Goal: Information Seeking & Learning: Learn about a topic

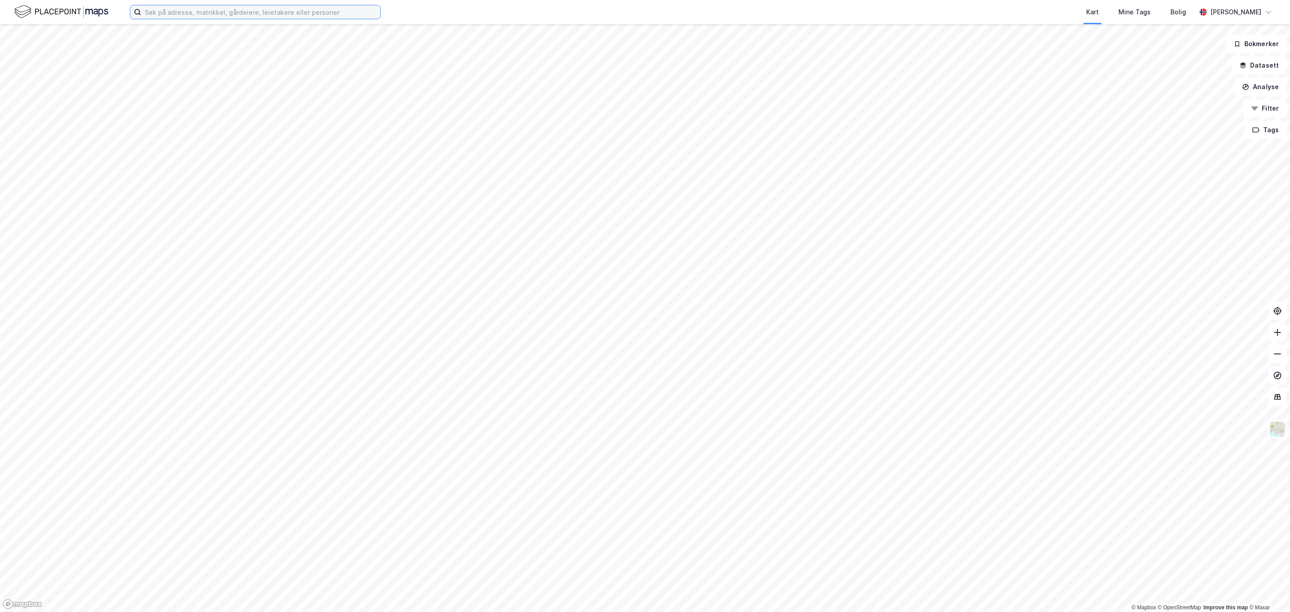
click at [179, 8] on input at bounding box center [260, 11] width 239 height 13
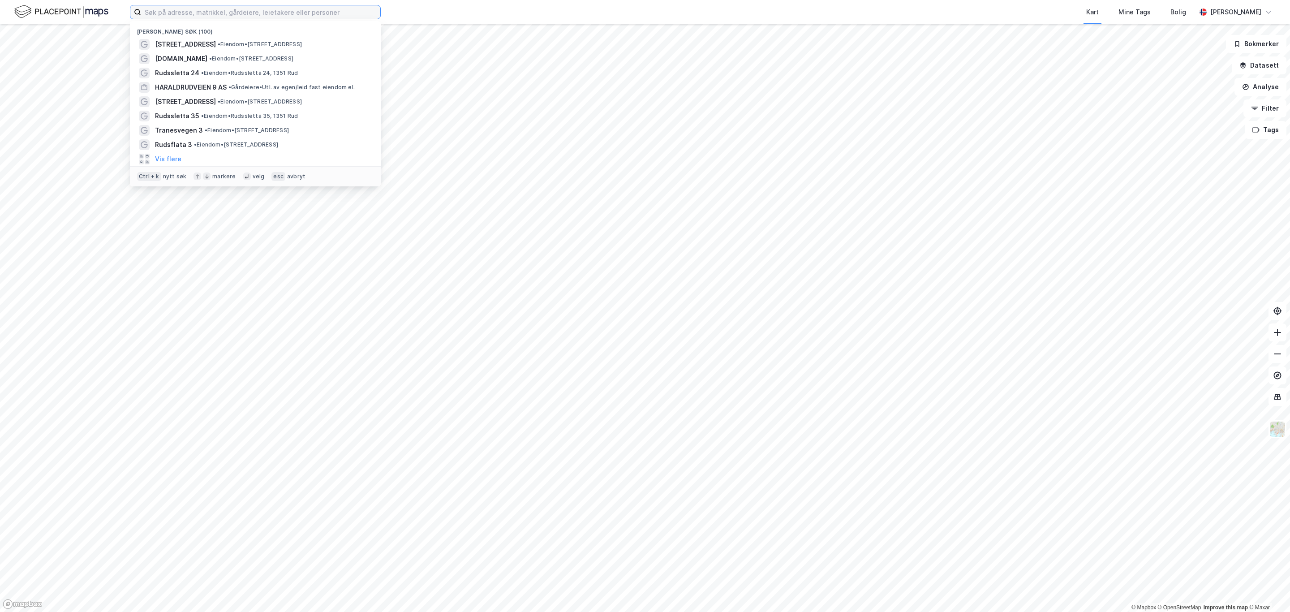
paste input "f"
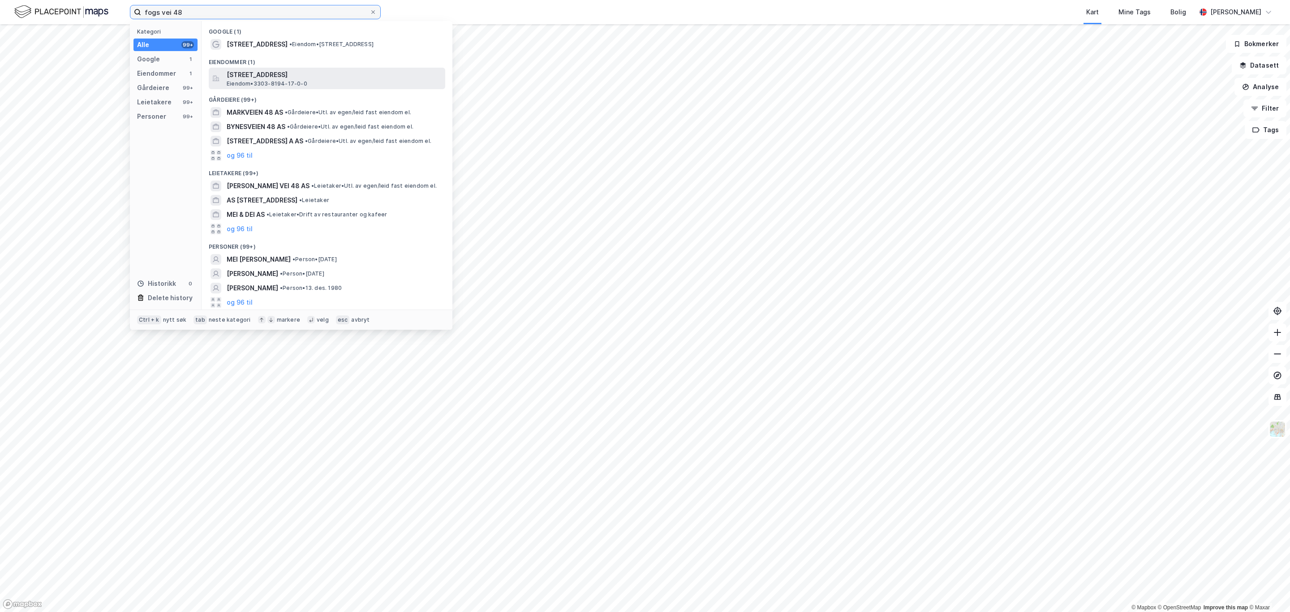
type input "fogs vei 48"
click at [293, 82] on span "Eiendom • 3303-8194-17-0-0" at bounding box center [267, 83] width 81 height 7
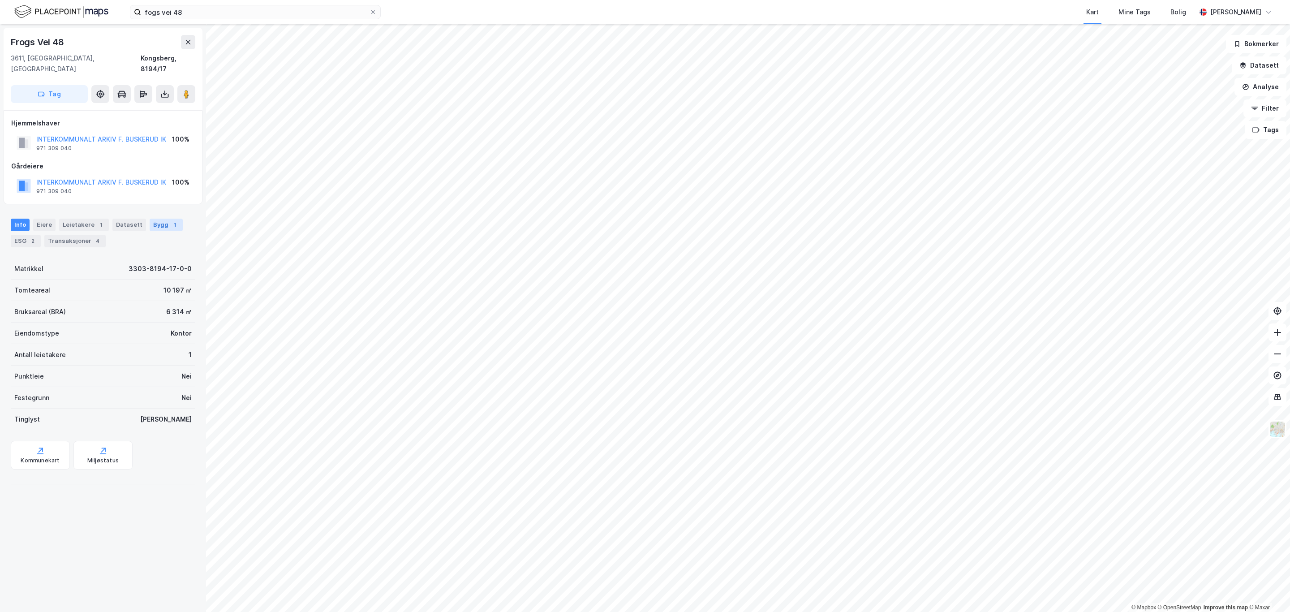
click at [160, 219] on div "Bygg 1" at bounding box center [166, 225] width 33 height 13
